Goal: Ask a question

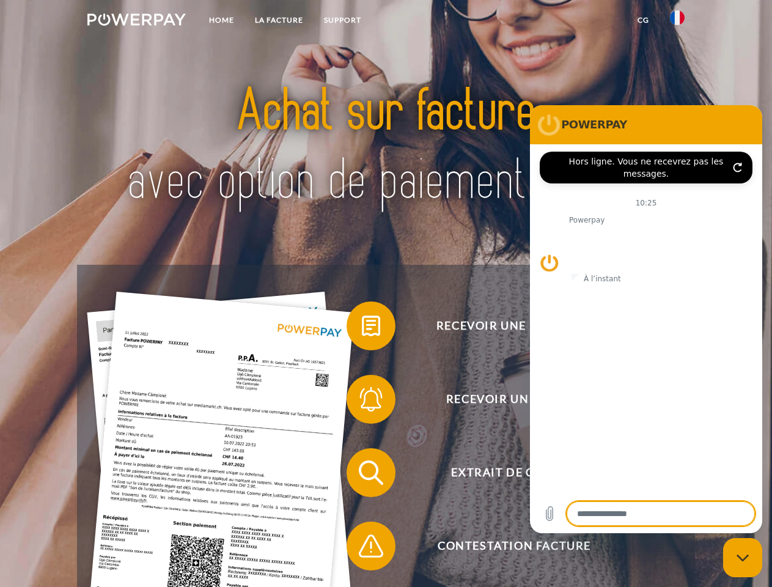
click at [136, 21] on img at bounding box center [136, 19] width 98 height 12
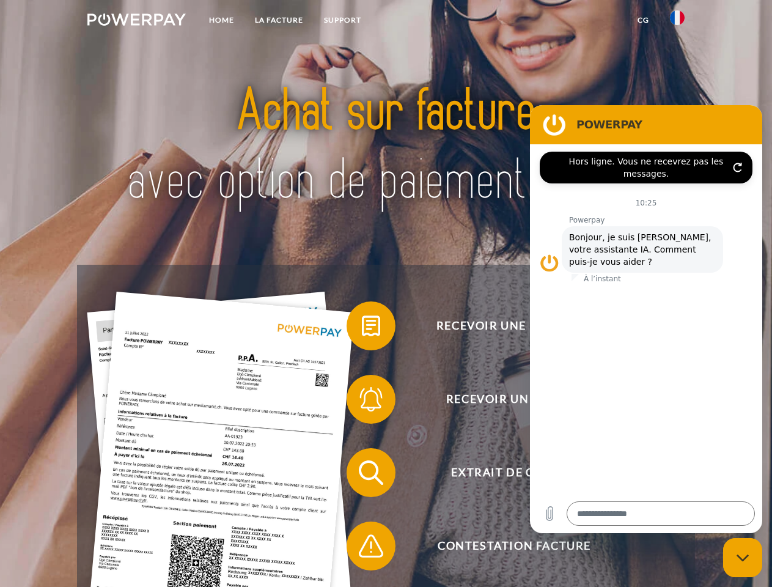
click at [677, 21] on img at bounding box center [677, 17] width 15 height 15
click at [643, 20] on link "CG" at bounding box center [643, 20] width 32 height 22
click at [362, 328] on span at bounding box center [352, 325] width 61 height 61
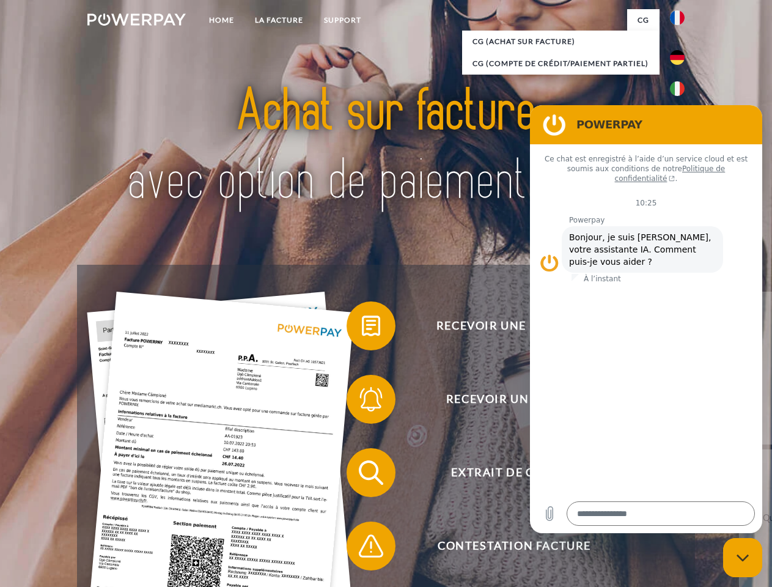
click at [362, 402] on span at bounding box center [352, 399] width 61 height 61
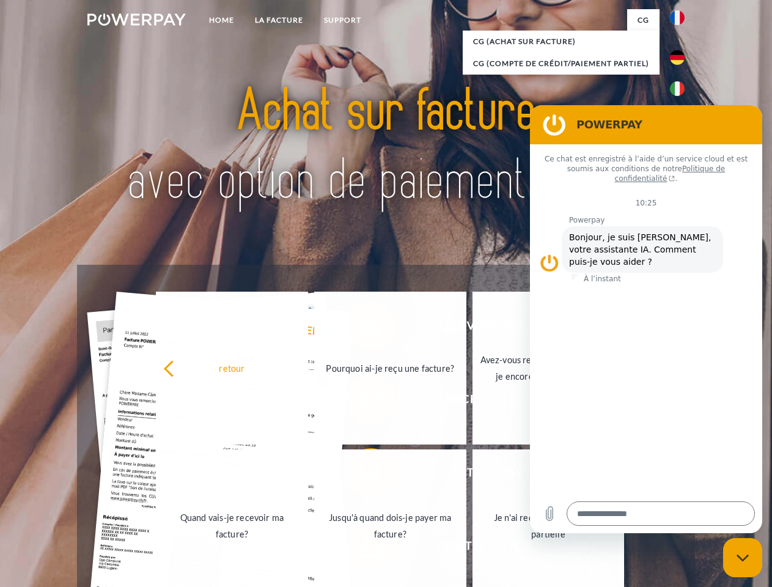
click at [362, 475] on link "Jusqu'à quand dois-je payer ma facture?" at bounding box center [390, 525] width 152 height 153
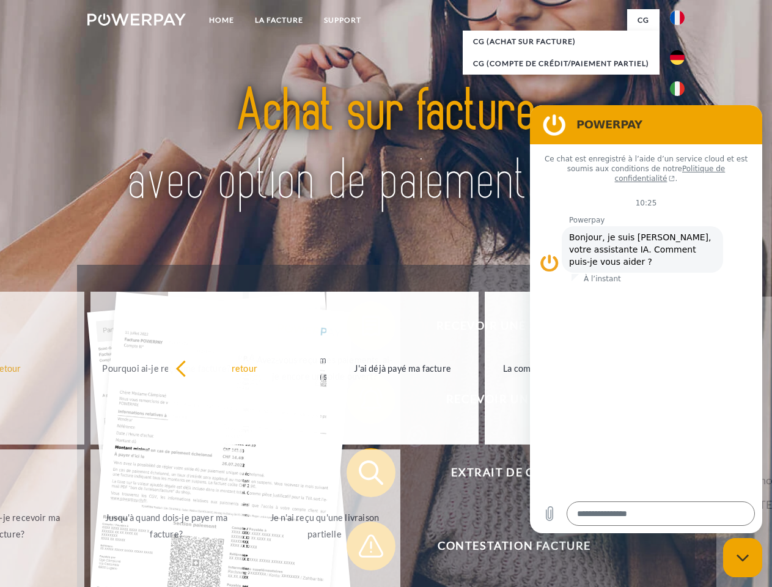
click at [362, 548] on span at bounding box center [352, 545] width 61 height 61
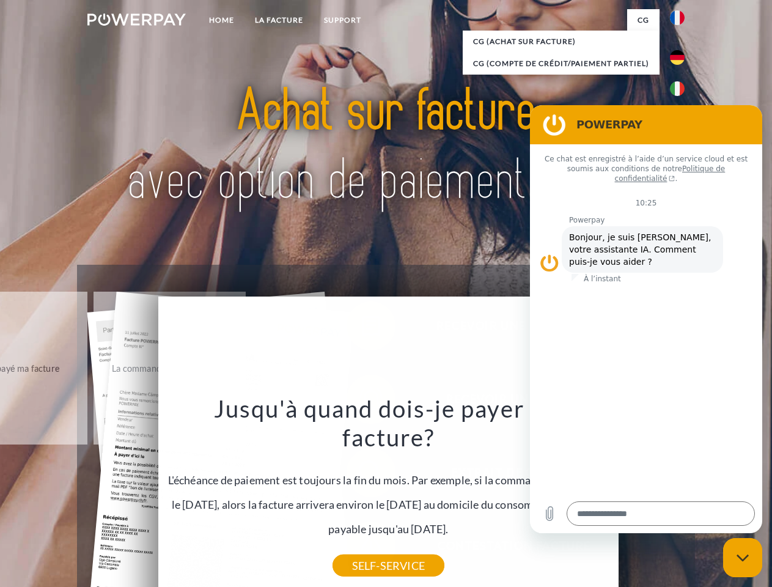
click at [743, 557] on icon "Fermer la fenêtre de messagerie" at bounding box center [742, 558] width 13 height 8
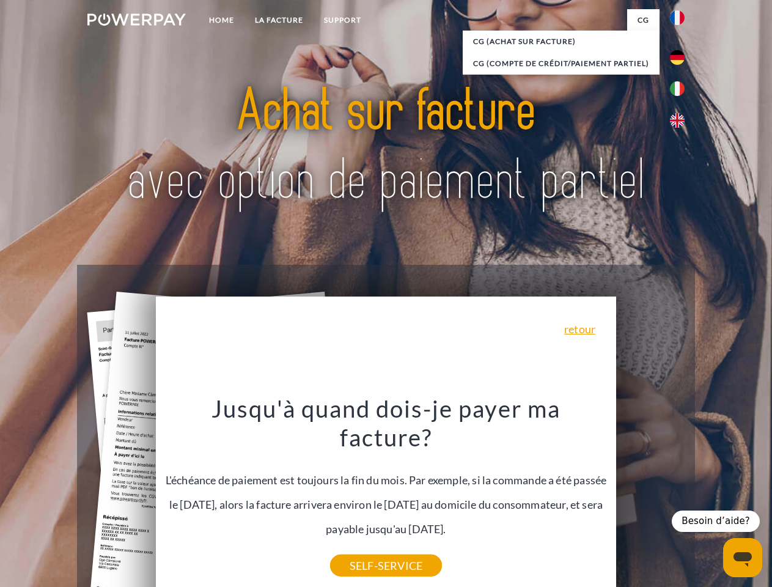
type textarea "*"
